Goal: Task Accomplishment & Management: Manage account settings

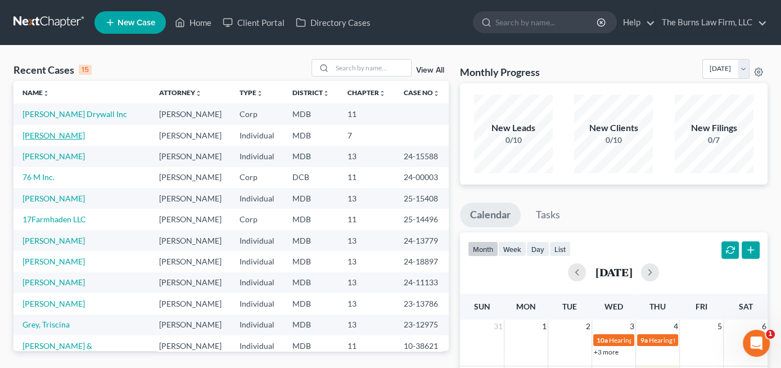
click at [49, 135] on link "[PERSON_NAME]" at bounding box center [53, 135] width 62 height 10
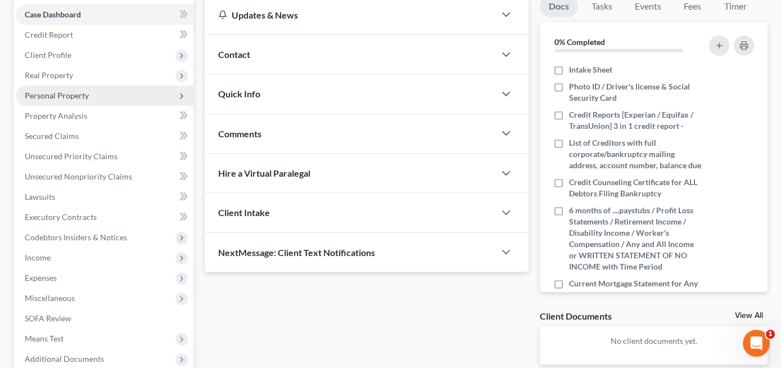
scroll to position [169, 0]
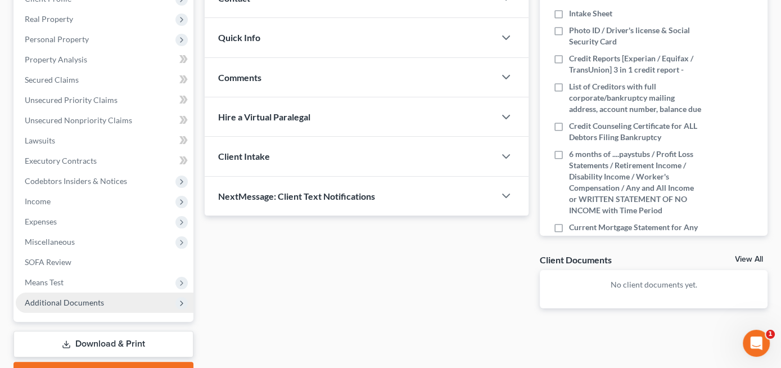
click at [90, 301] on span "Additional Documents" at bounding box center [64, 302] width 79 height 10
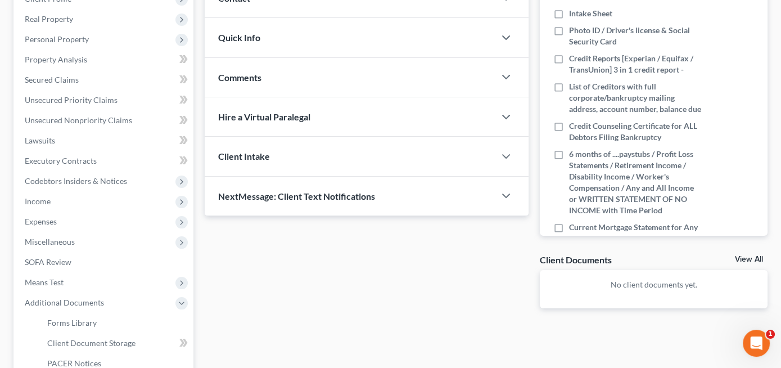
scroll to position [225, 0]
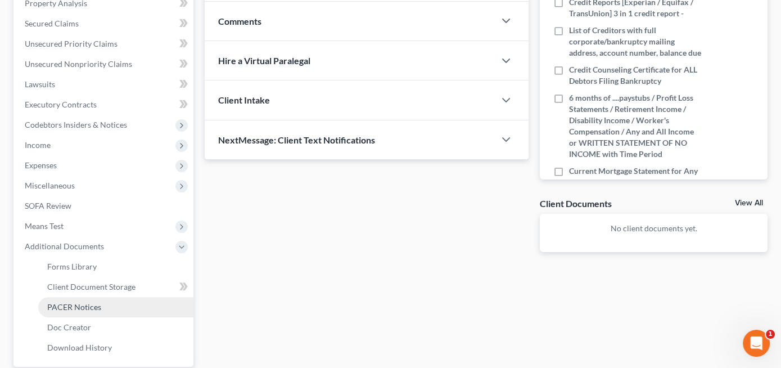
click at [79, 302] on span "PACER Notices" at bounding box center [74, 307] width 54 height 10
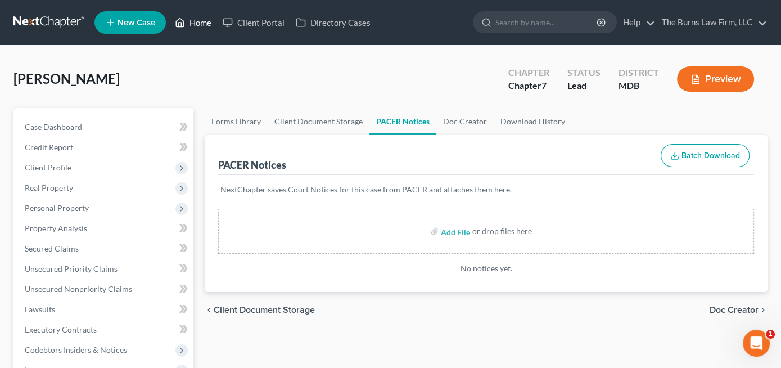
click at [202, 22] on link "Home" at bounding box center [193, 22] width 48 height 20
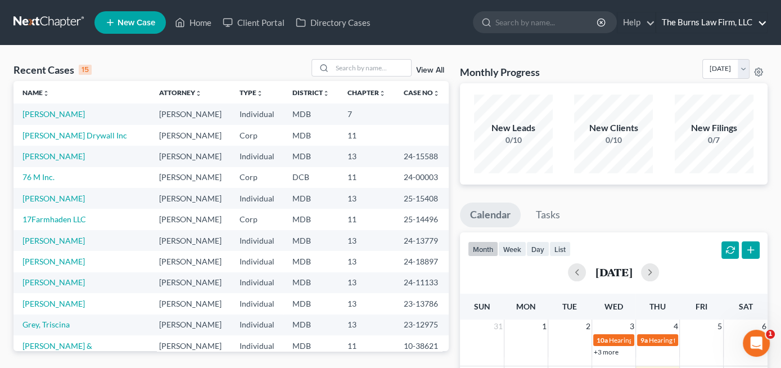
click at [700, 20] on link "The Burns Law Firm, LLC" at bounding box center [711, 22] width 111 height 20
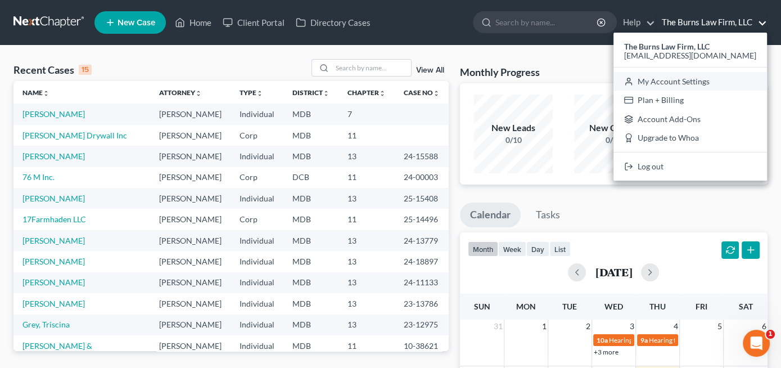
click at [654, 81] on link "My Account Settings" at bounding box center [689, 81] width 153 height 19
select select "24"
select select "21"
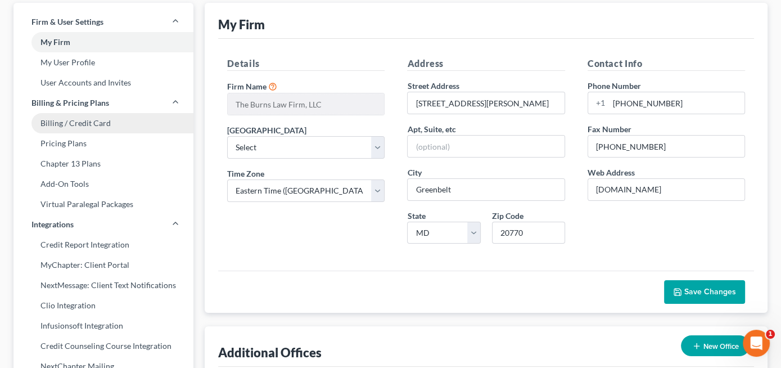
scroll to position [112, 0]
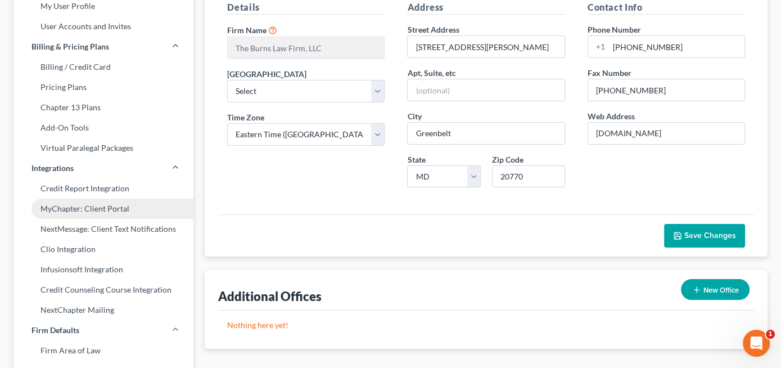
click at [88, 210] on link "MyChapter: Client Portal" at bounding box center [103, 208] width 180 height 20
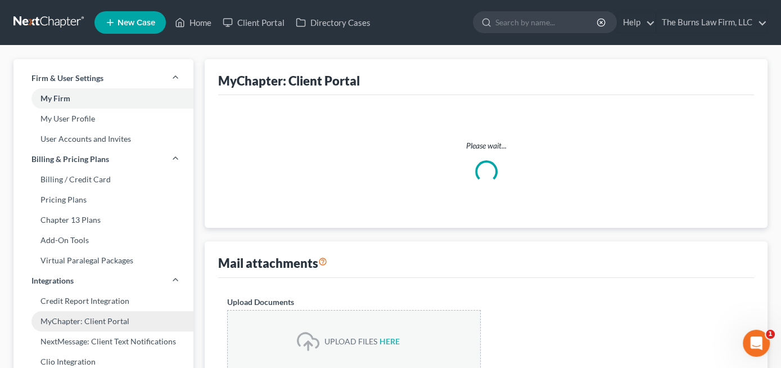
select select
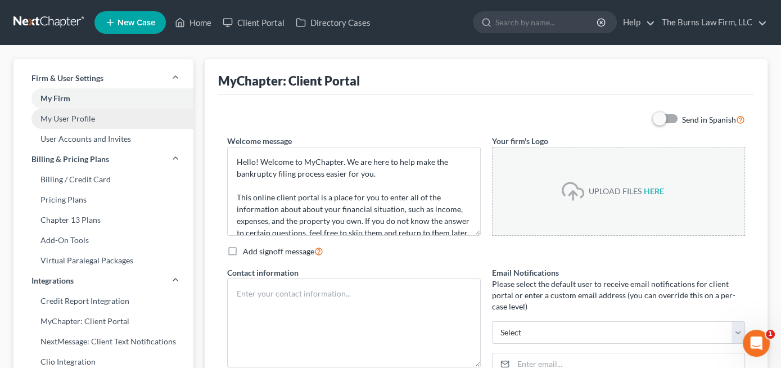
click at [72, 117] on link "My User Profile" at bounding box center [103, 118] width 180 height 20
select select "21"
select select "38"
select select "attorney"
select select "0"
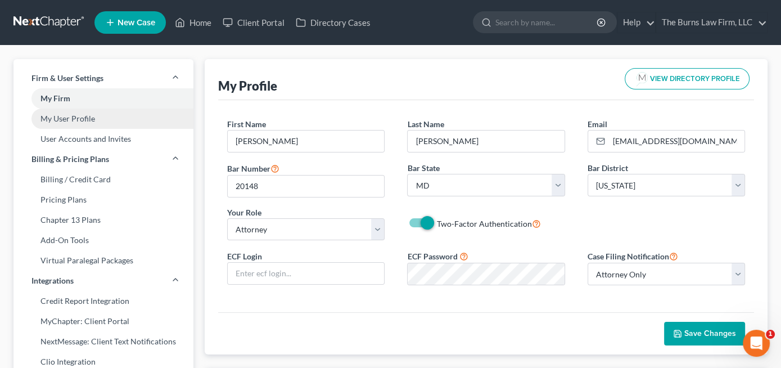
click at [70, 116] on link "My User Profile" at bounding box center [103, 118] width 180 height 20
click at [70, 118] on link "My User Profile" at bounding box center [103, 118] width 180 height 20
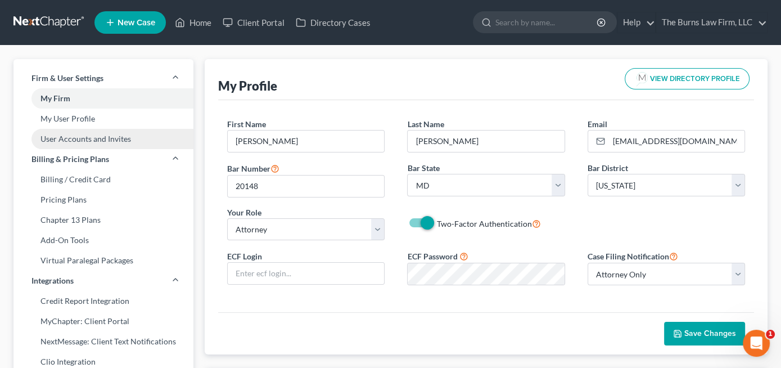
click at [72, 140] on link "User Accounts and Invites" at bounding box center [103, 139] width 180 height 20
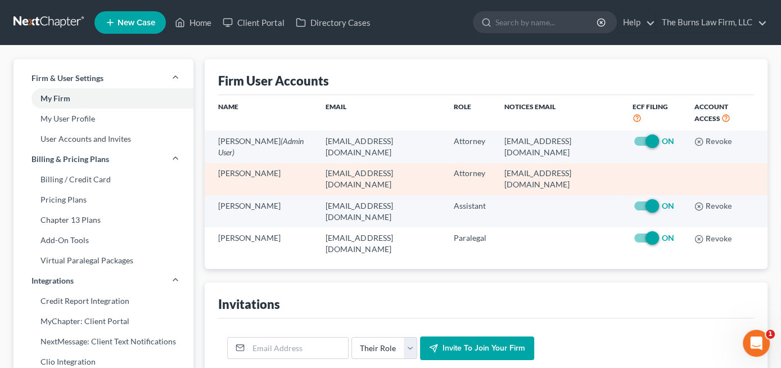
click at [237, 182] on td "[PERSON_NAME]" at bounding box center [261, 179] width 112 height 32
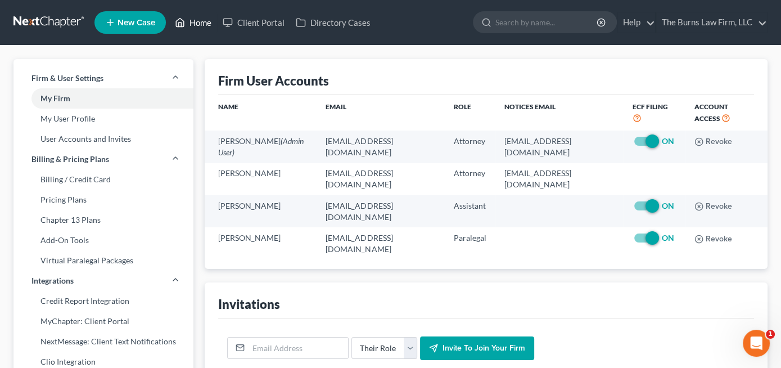
click at [204, 19] on link "Home" at bounding box center [193, 22] width 48 height 20
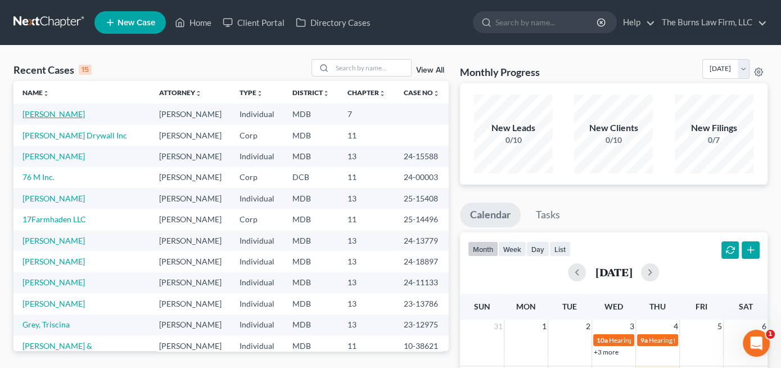
click at [49, 113] on link "[PERSON_NAME]" at bounding box center [53, 114] width 62 height 10
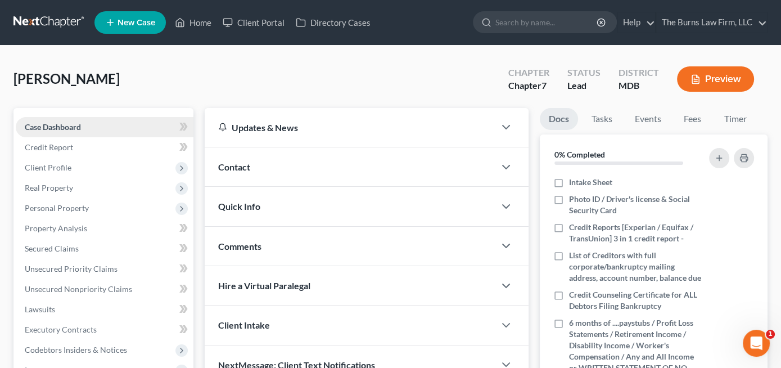
click at [58, 123] on span "Case Dashboard" at bounding box center [53, 127] width 56 height 10
click at [182, 22] on icon at bounding box center [180, 22] width 10 height 13
